Goal: Transaction & Acquisition: Purchase product/service

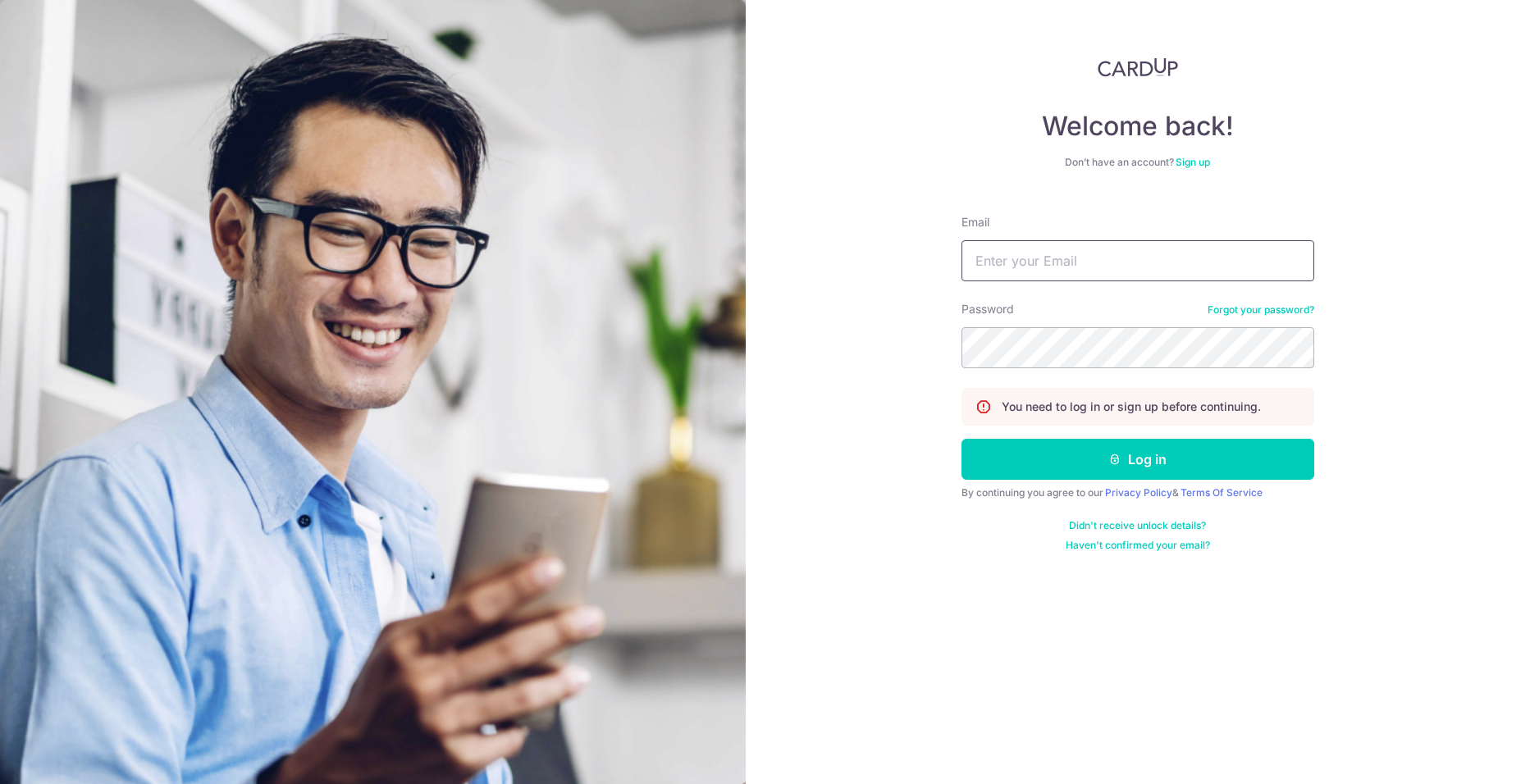
click at [1116, 252] on input "Email" at bounding box center [1138, 261] width 353 height 41
type input "[EMAIL_ADDRESS][PERSON_NAME][DOMAIN_NAME]"
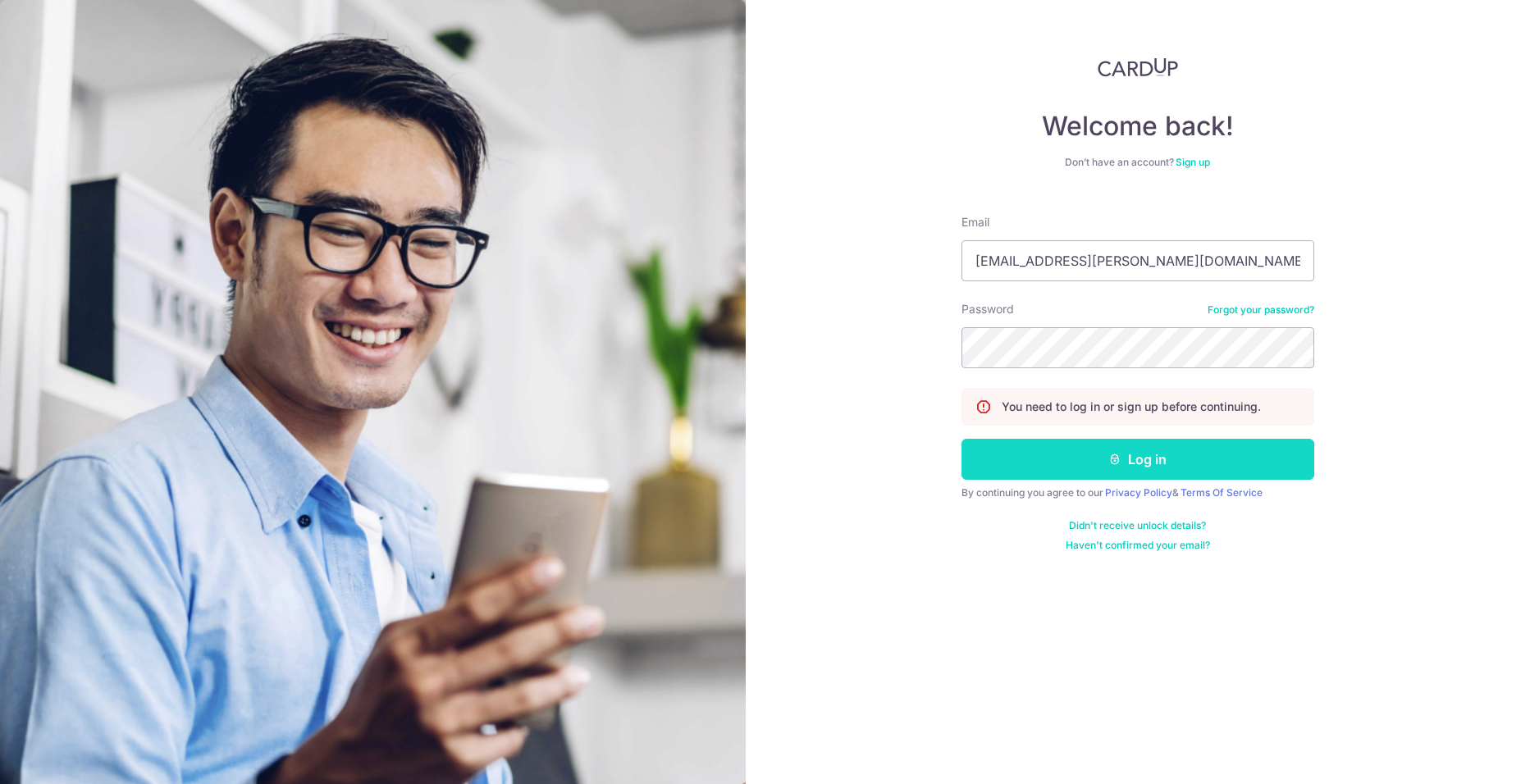
click at [1127, 466] on button "Log in" at bounding box center [1138, 459] width 353 height 41
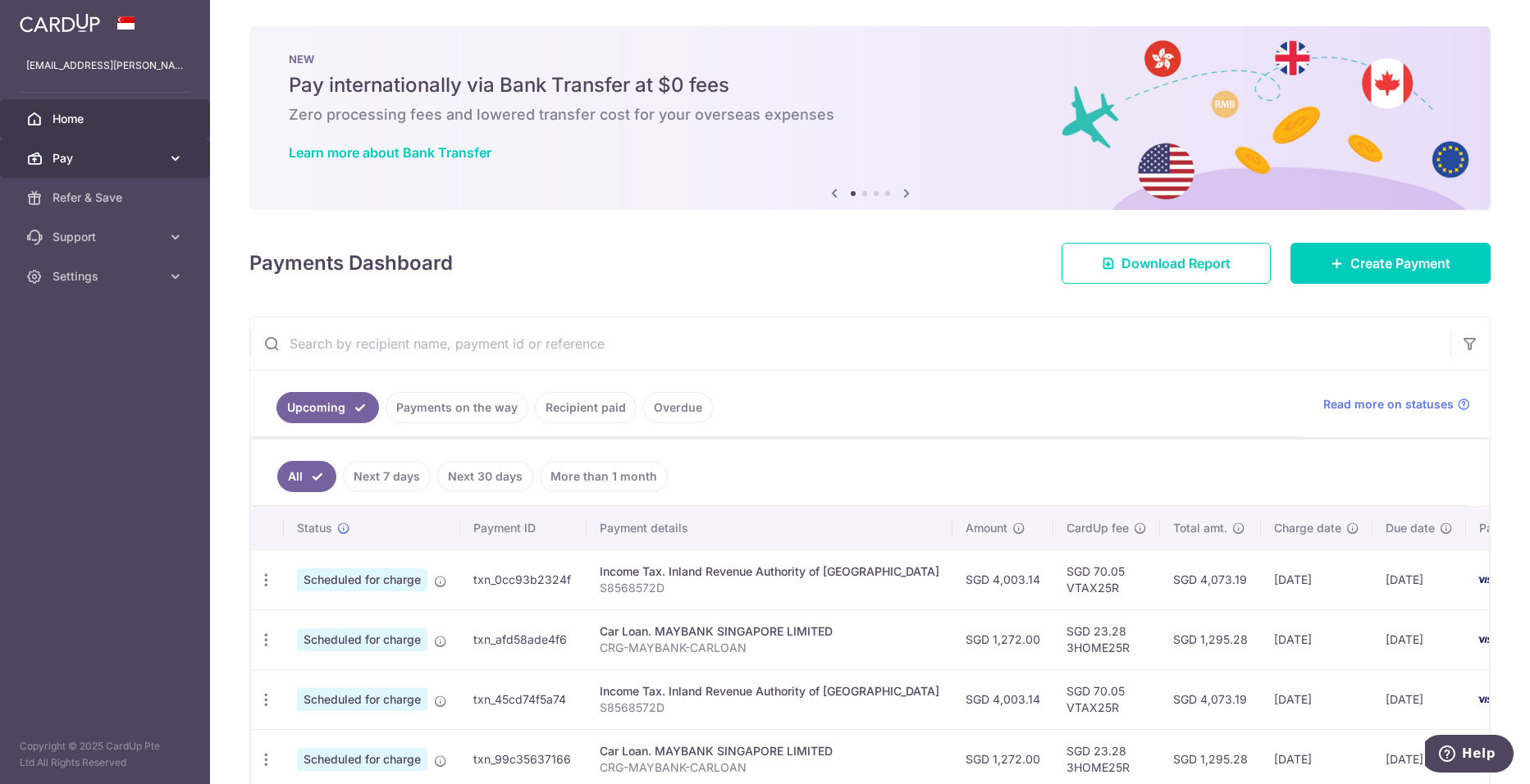
click at [173, 161] on icon at bounding box center [175, 159] width 17 height 17
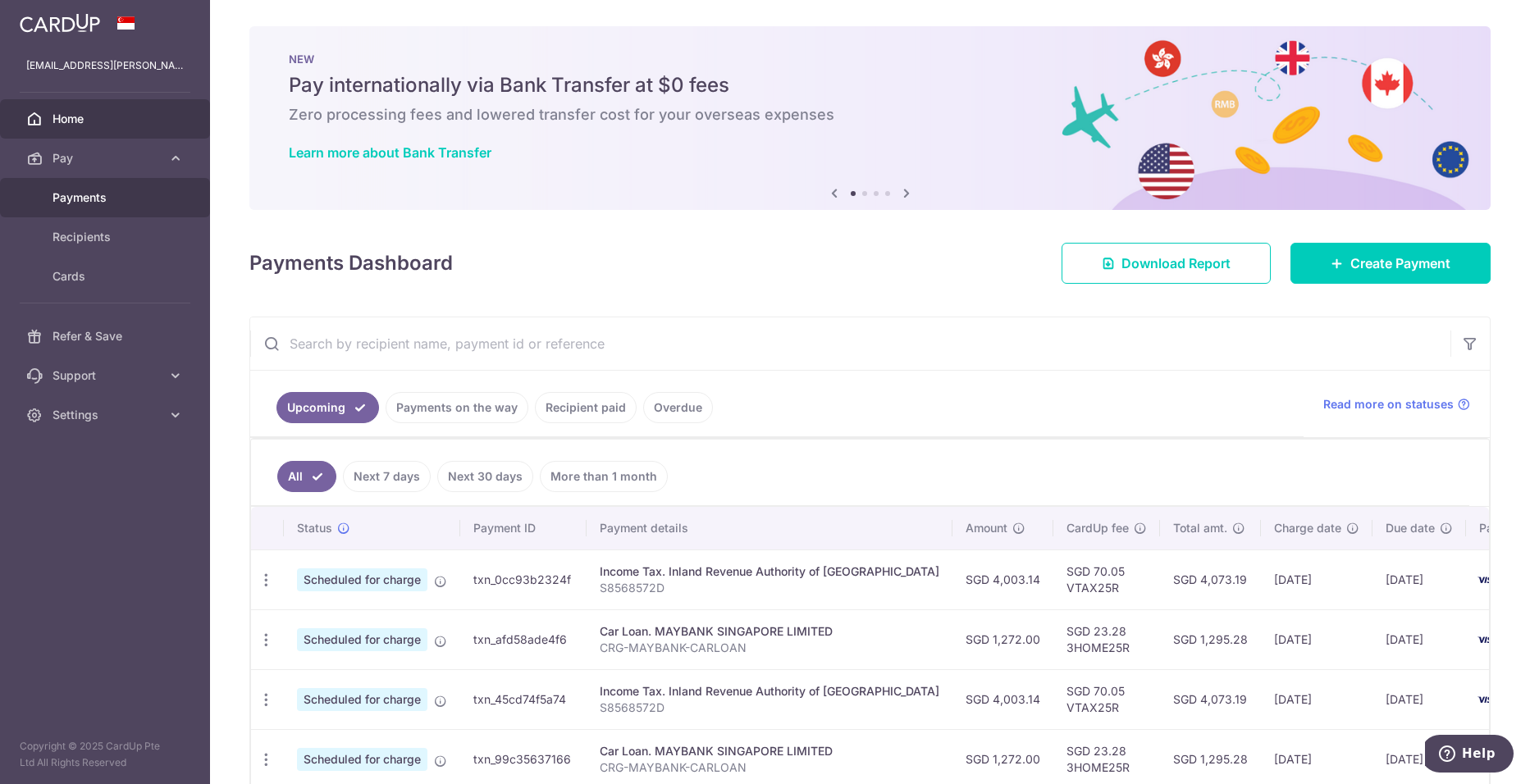
click at [145, 187] on body "[EMAIL_ADDRESS][PERSON_NAME][DOMAIN_NAME] Home Pay Payments Recipients Cards Re…" at bounding box center [765, 392] width 1530 height 784
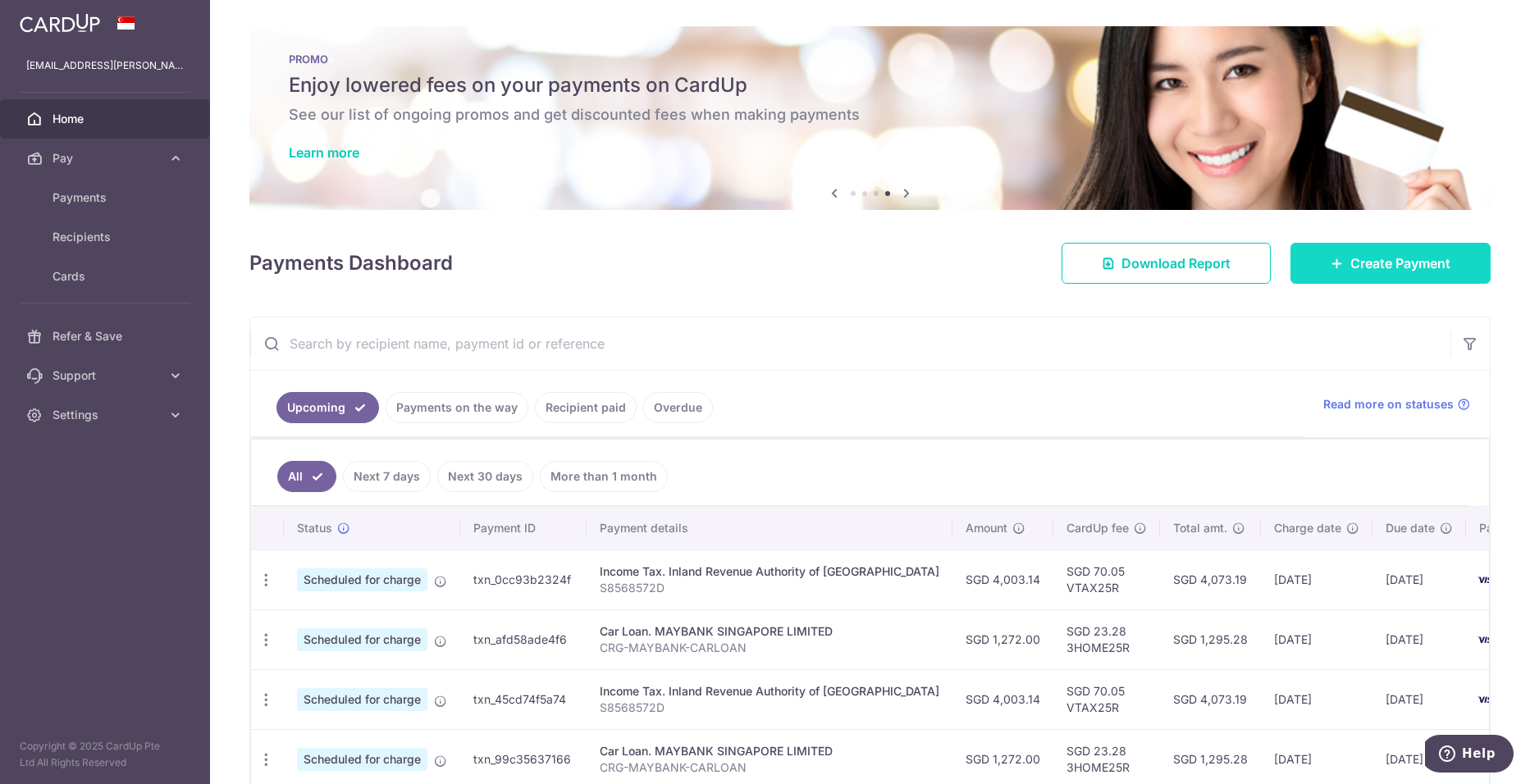
click at [1428, 262] on span "Create Payment" at bounding box center [1400, 263] width 100 height 19
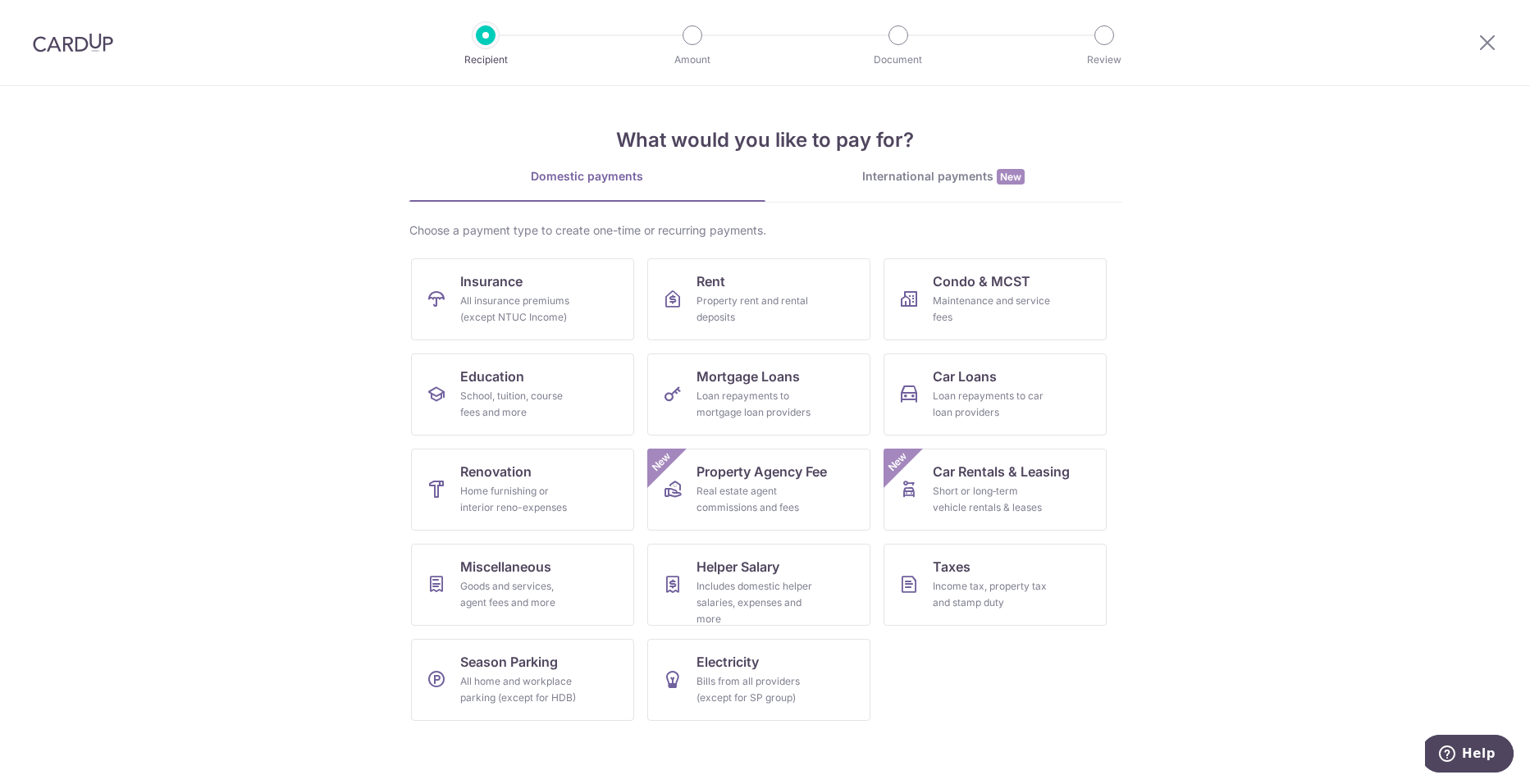
click at [1256, 361] on section "What would you like to pay for? Domestic payments International payments New Ch…" at bounding box center [765, 435] width 1530 height 698
